Goal: Book appointment/travel/reservation

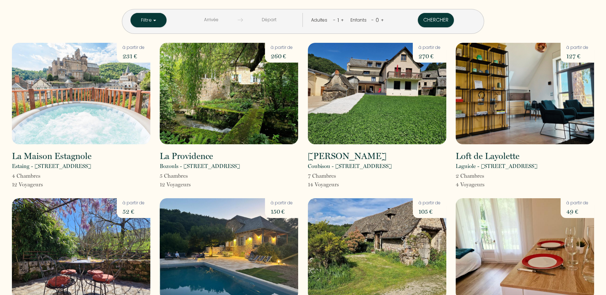
click at [225, 16] on input "text" at bounding box center [211, 20] width 53 height 14
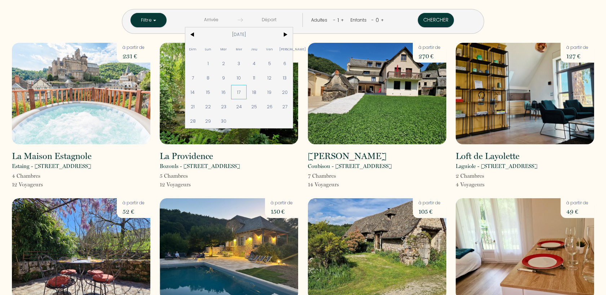
click at [246, 93] on span "17" at bounding box center [238, 92] width 15 height 14
type input "Mer 17 Sep 2025"
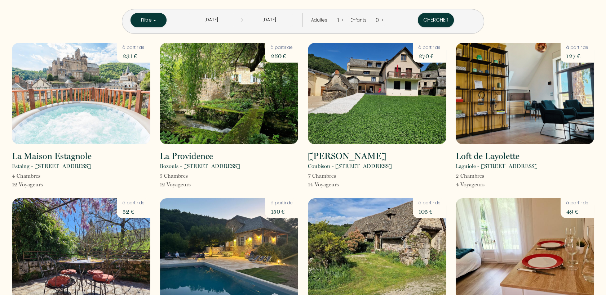
click at [278, 18] on input "Jeu 18 Sep 2025" at bounding box center [269, 20] width 53 height 14
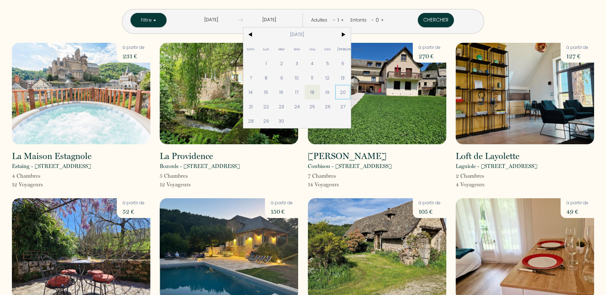
click at [351, 93] on span "20" at bounding box center [342, 92] width 15 height 14
type input "Sam 20 Sep 2025"
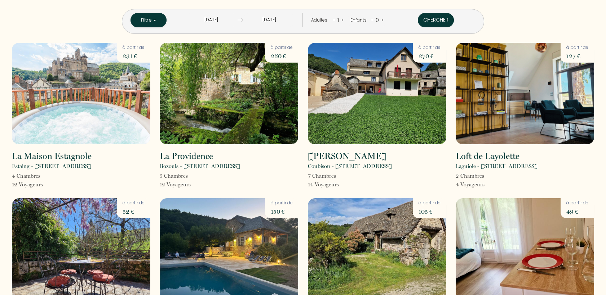
click at [424, 21] on button "Chercher" at bounding box center [436, 20] width 36 height 14
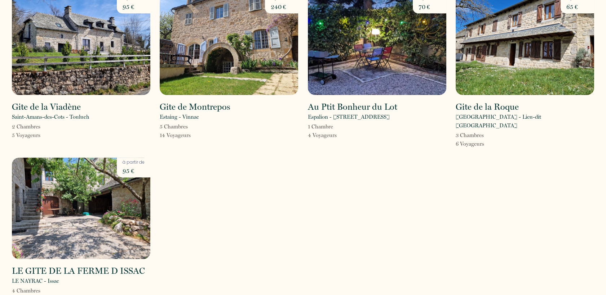
scroll to position [698, 0]
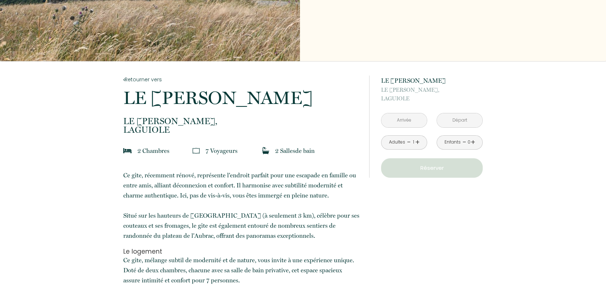
scroll to position [80, 0]
